Goal: Task Accomplishment & Management: Manage account settings

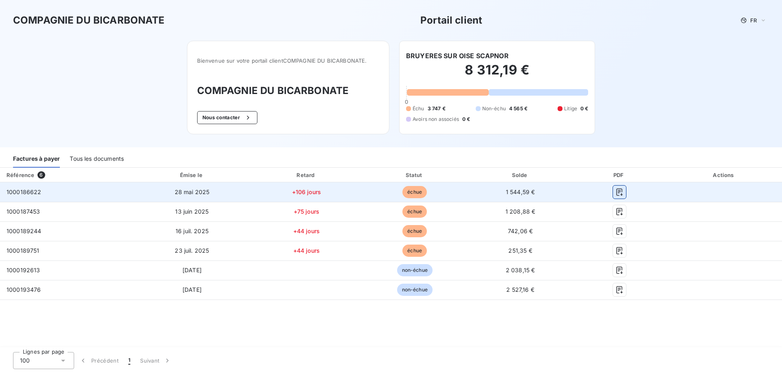
click at [617, 193] on icon "button" at bounding box center [619, 192] width 8 height 8
